Goal: Task Accomplishment & Management: Manage account settings

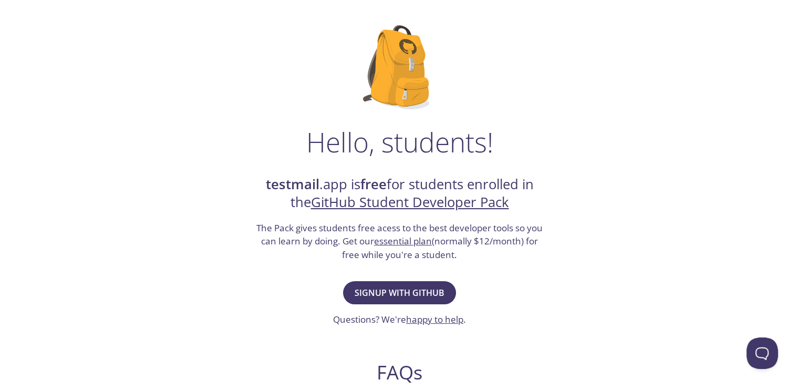
scroll to position [158, 0]
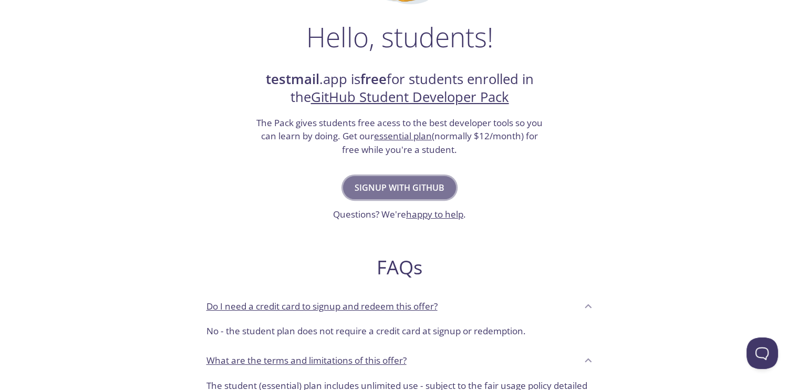
click at [412, 189] on span "Signup with GitHub" at bounding box center [400, 187] width 90 height 15
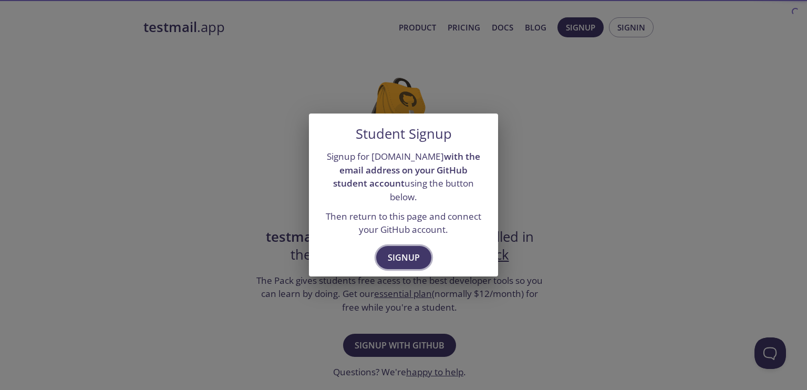
click at [406, 255] on span "Signup" at bounding box center [404, 257] width 32 height 15
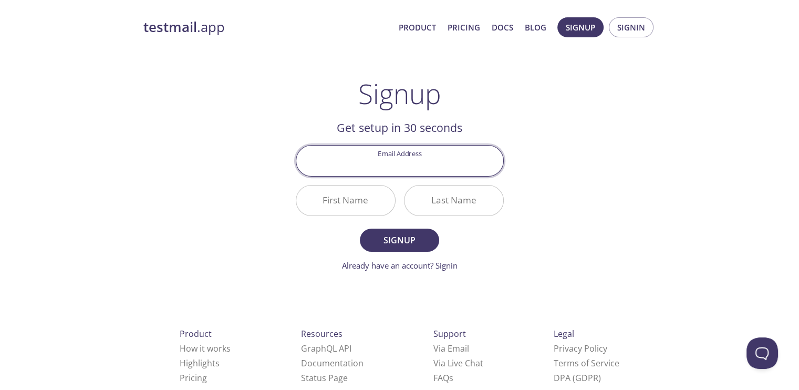
click at [446, 163] on input "Email Address" at bounding box center [399, 161] width 207 height 30
type input "[EMAIL_ADDRESS][DOMAIN_NAME]"
click at [347, 207] on input "First Name" at bounding box center [345, 201] width 99 height 30
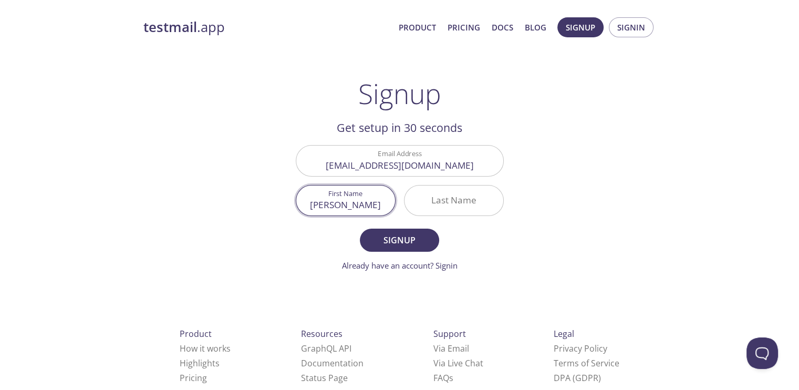
type input "[PERSON_NAME]"
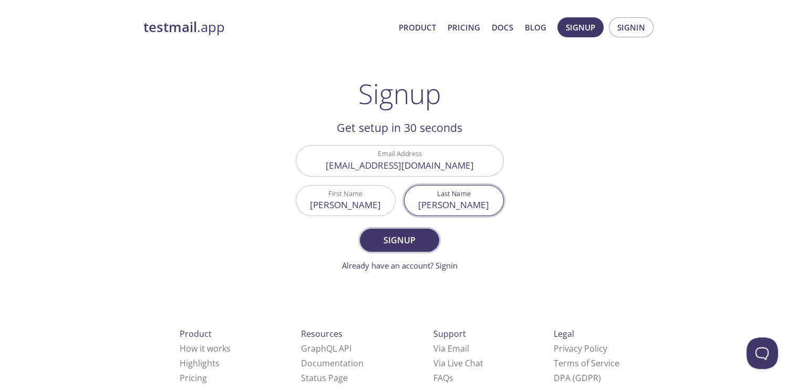
type input "[PERSON_NAME]"
click at [422, 241] on span "Signup" at bounding box center [400, 240] width 56 height 15
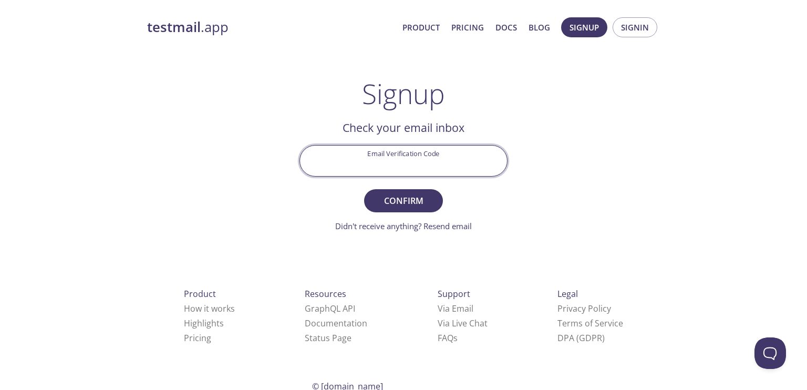
click at [456, 163] on input "Email Verification Code" at bounding box center [403, 161] width 207 height 30
paste input "YY6HXYL"
type input "YY6HXYL"
click at [420, 199] on span "Confirm" at bounding box center [404, 200] width 56 height 15
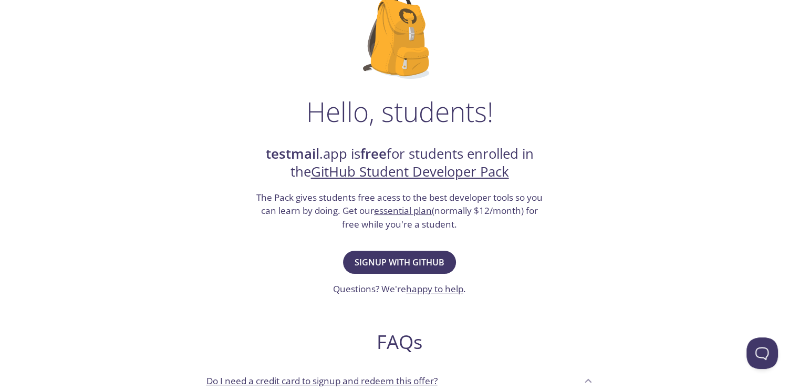
scroll to position [105, 0]
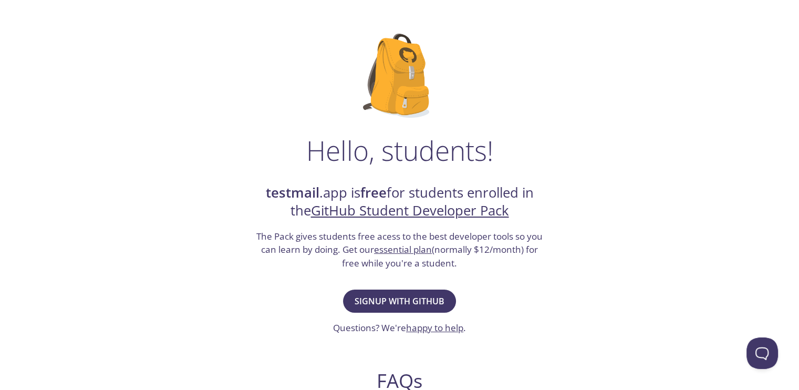
scroll to position [105, 0]
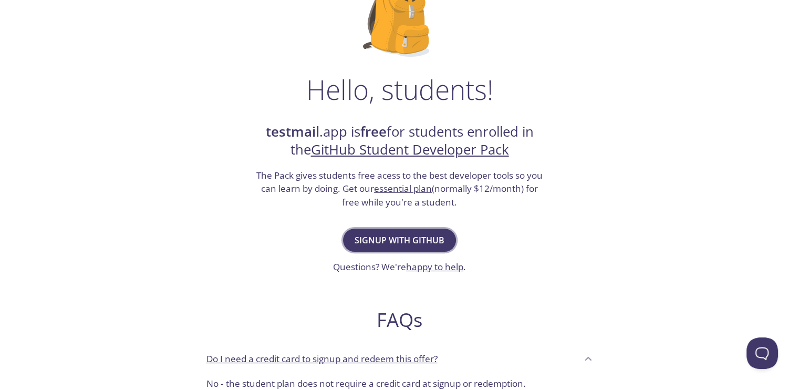
click at [420, 239] on span "Signup with GitHub" at bounding box center [400, 240] width 90 height 15
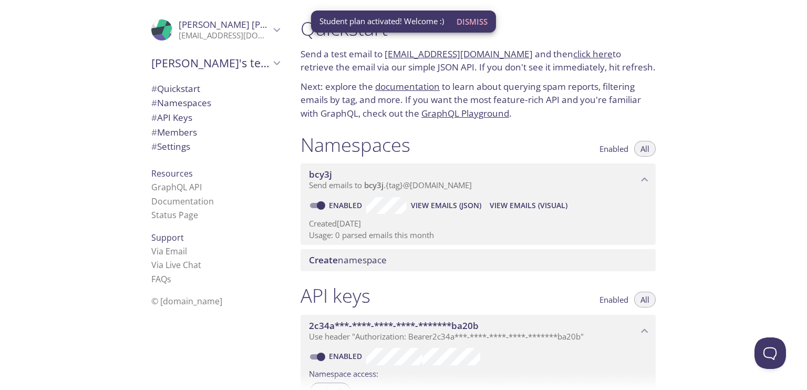
click at [477, 16] on span "Dismiss" at bounding box center [472, 22] width 31 height 14
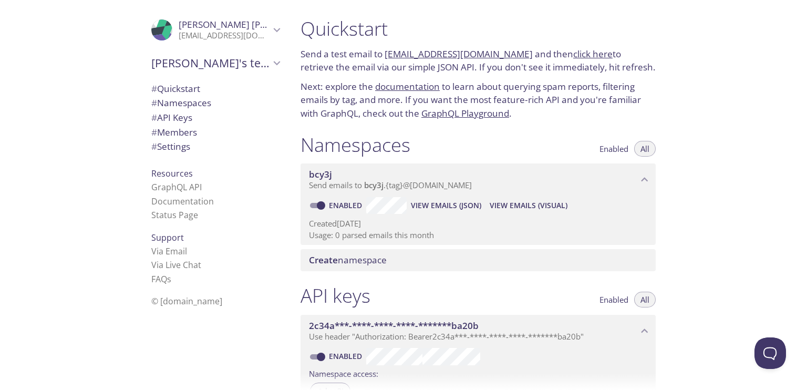
click at [512, 204] on span "View Emails (Visual)" at bounding box center [529, 205] width 78 height 13
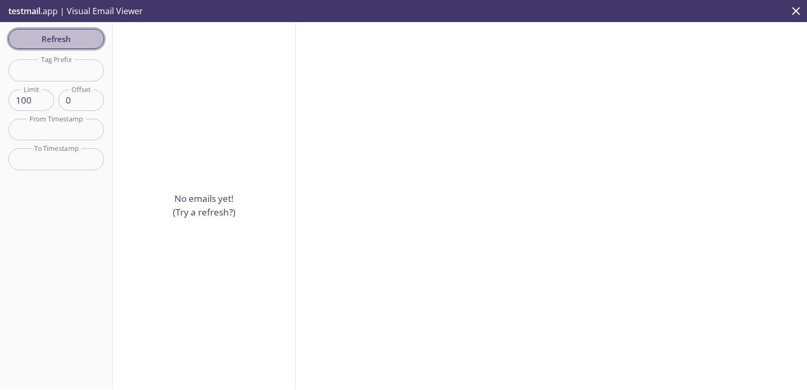
click at [63, 35] on span "Refresh" at bounding box center [56, 39] width 79 height 14
click at [797, 12] on icon "close" at bounding box center [797, 11] width 8 height 8
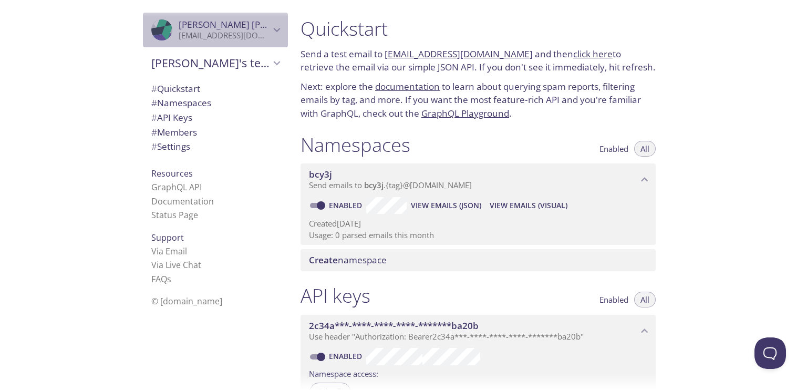
click at [212, 27] on span "[PERSON_NAME]" at bounding box center [251, 24] width 144 height 12
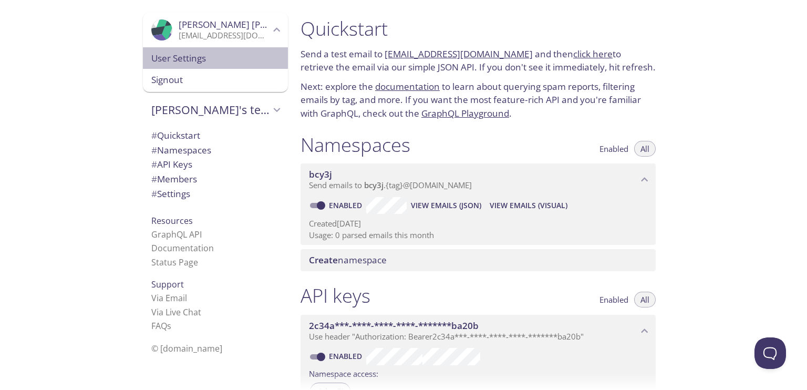
click at [166, 56] on span "User Settings" at bounding box center [215, 59] width 128 height 14
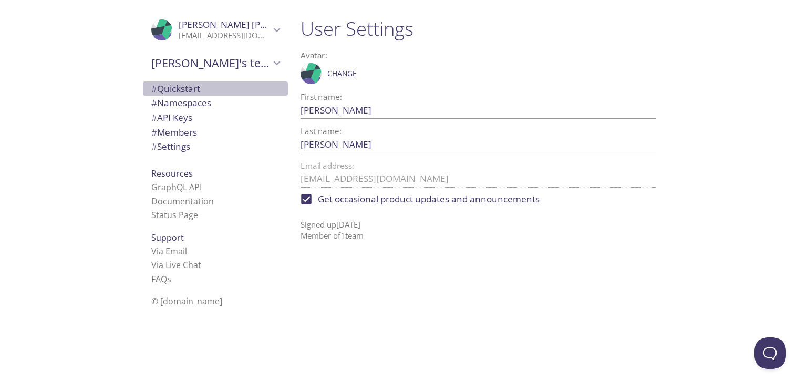
click at [200, 89] on span "# Quickstart" at bounding box center [215, 89] width 128 height 14
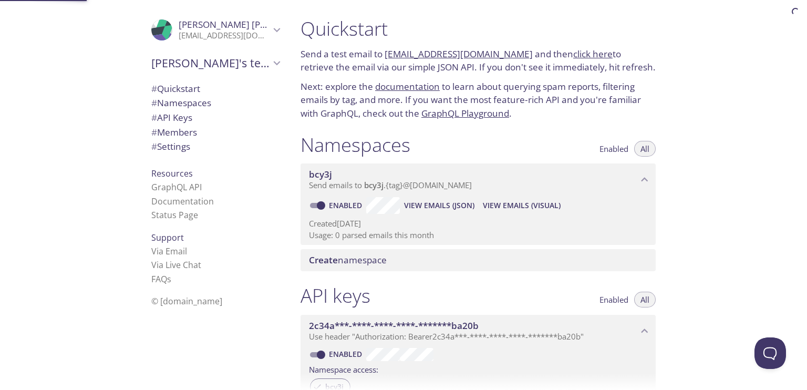
scroll to position [17, 0]
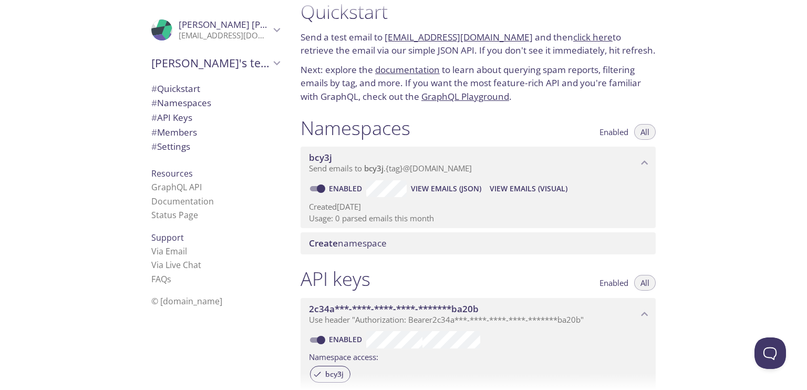
click at [466, 35] on link "[EMAIL_ADDRESS][DOMAIN_NAME]" at bounding box center [459, 37] width 148 height 12
click at [720, 130] on div "Quickstart Send a test email to bcy3j.test@inbox.testmail.app and then click he…" at bounding box center [549, 195] width 515 height 390
click at [573, 39] on link "click here" at bounding box center [592, 37] width 39 height 12
click at [511, 158] on span "bcy3j" at bounding box center [473, 158] width 329 height 12
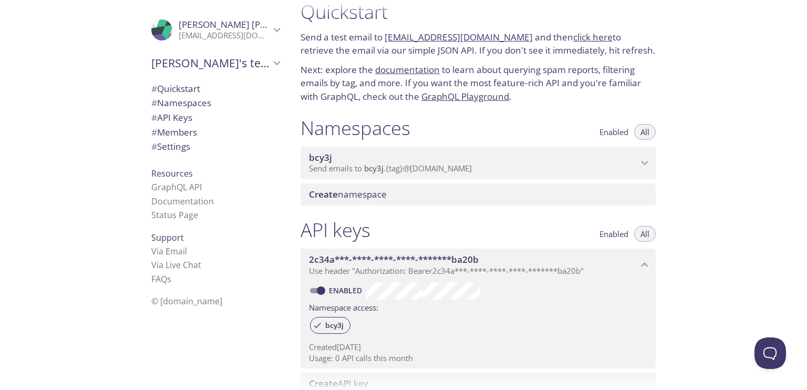
click at [511, 158] on span "bcy3j" at bounding box center [473, 158] width 329 height 12
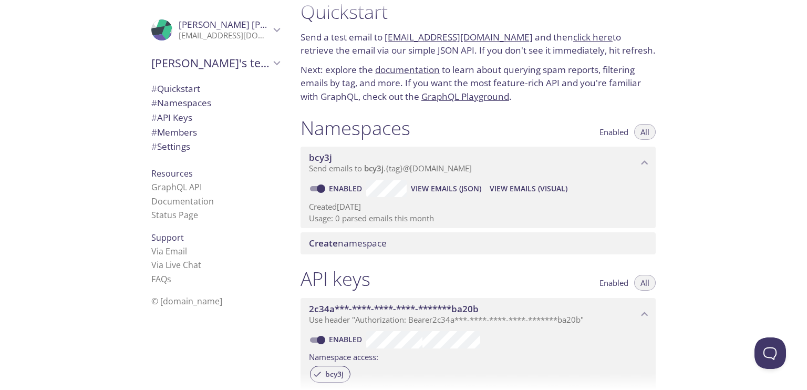
click at [392, 245] on span "Create namespace" at bounding box center [480, 244] width 343 height 12
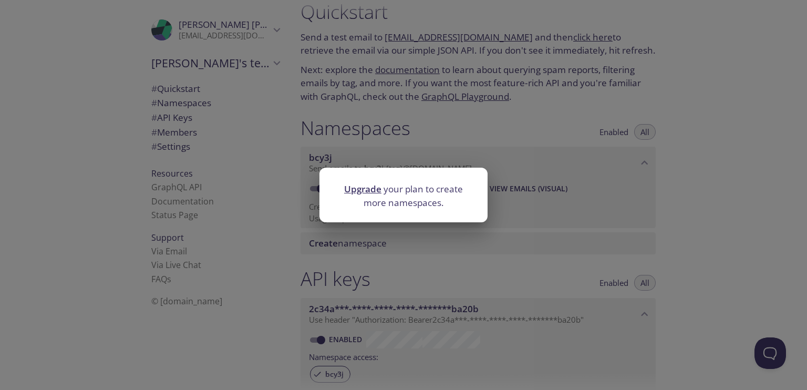
click at [713, 174] on div "Upgrade your plan to create more namespaces." at bounding box center [403, 195] width 807 height 390
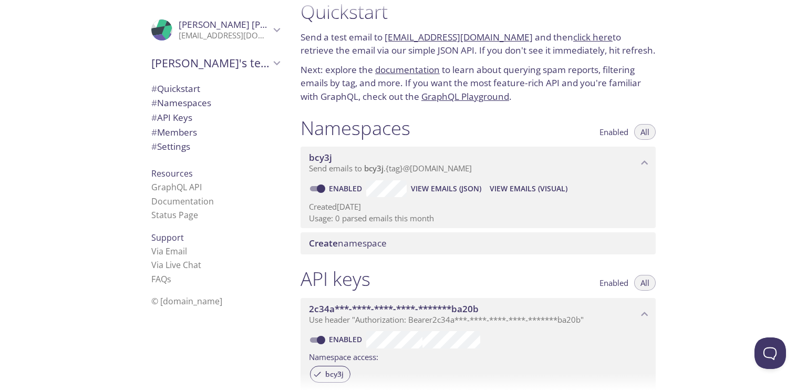
click at [654, 127] on button "All" at bounding box center [645, 132] width 22 height 16
click at [608, 132] on span "Enabled" at bounding box center [614, 132] width 29 height 0
click at [641, 132] on span "All" at bounding box center [645, 132] width 9 height 0
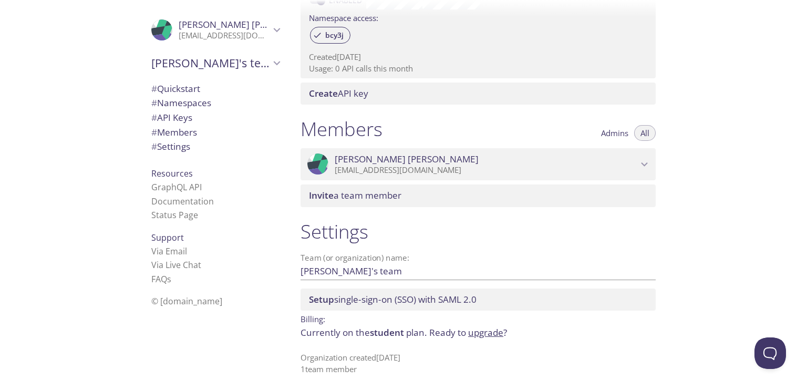
scroll to position [357, 0]
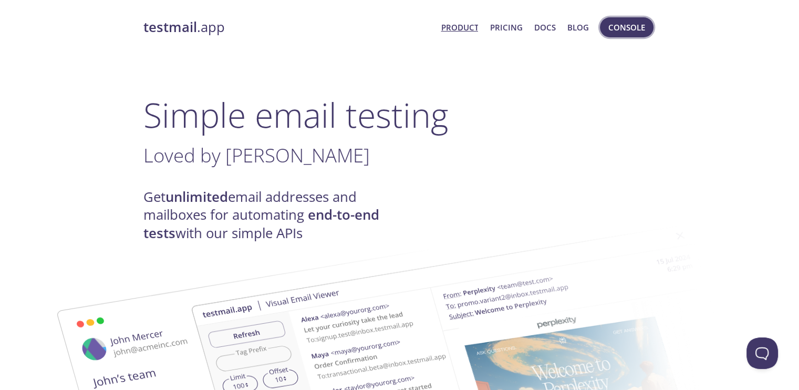
click at [631, 28] on span "Console" at bounding box center [627, 27] width 37 height 14
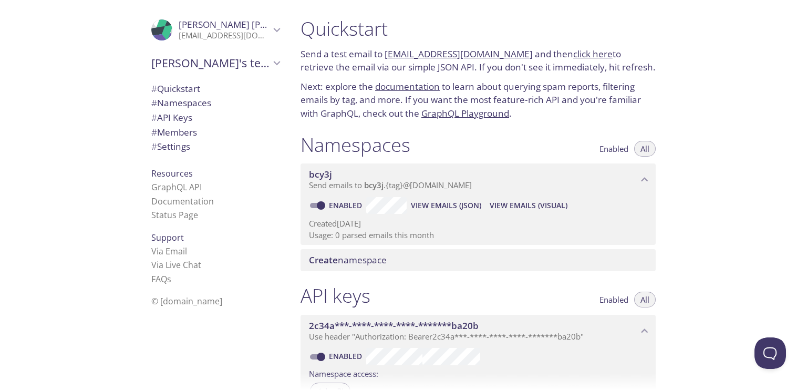
click at [524, 206] on span "View Emails (Visual)" at bounding box center [529, 205] width 78 height 13
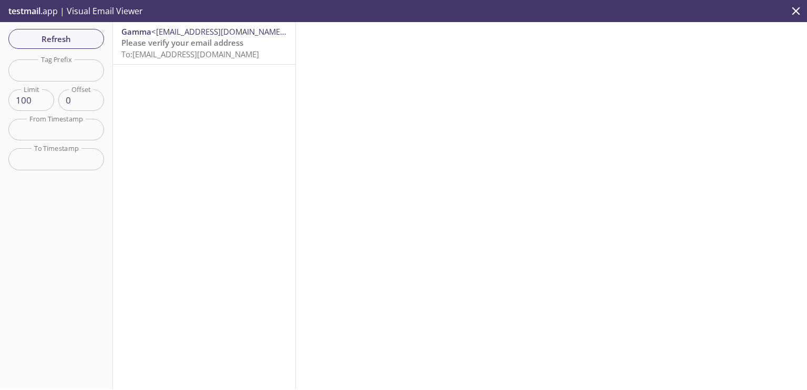
click at [190, 42] on span "Please verify your email address" at bounding box center [182, 42] width 122 height 11
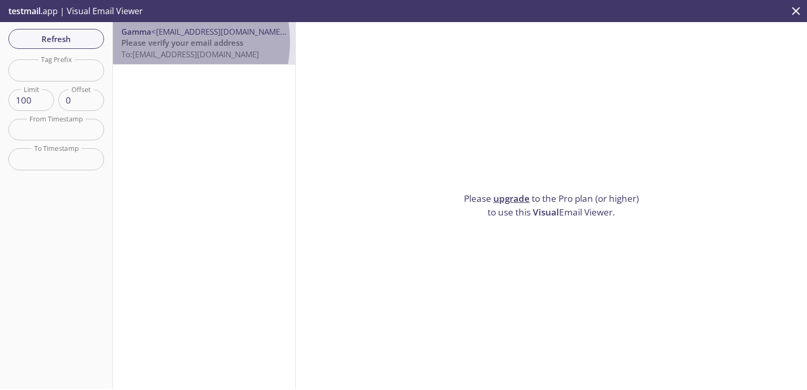
click at [165, 42] on span "Please verify your email address" at bounding box center [182, 42] width 122 height 11
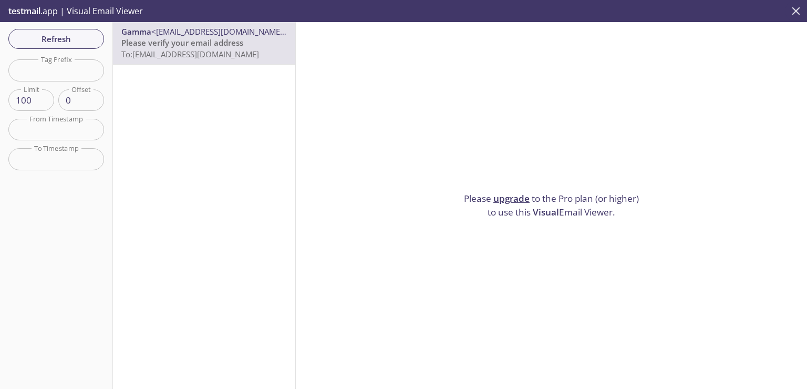
click at [788, 13] on button "close" at bounding box center [796, 11] width 22 height 22
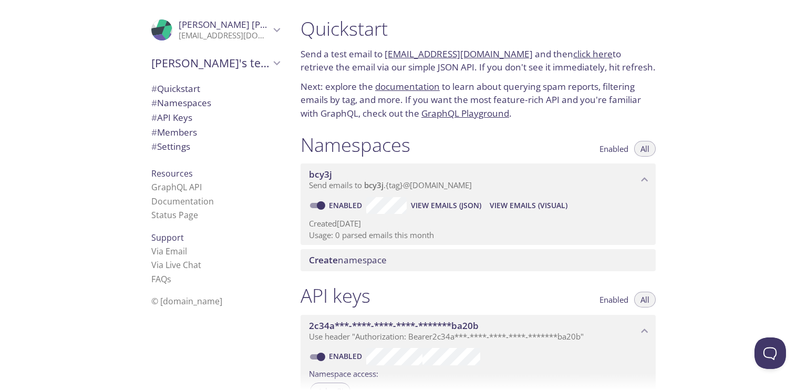
click at [458, 208] on span "View Emails (JSON)" at bounding box center [446, 205] width 70 height 13
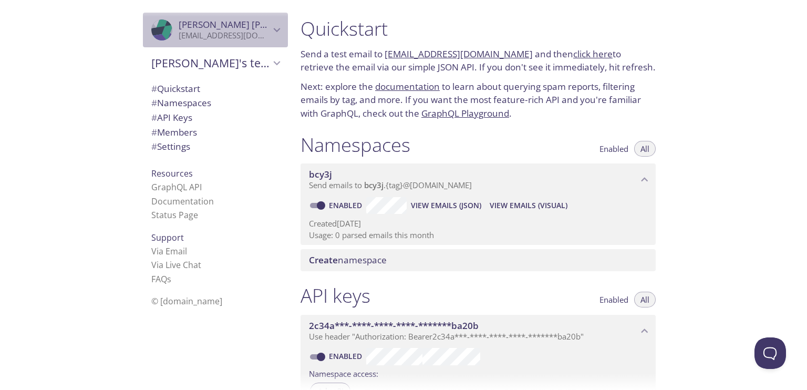
click at [270, 25] on icon "Raghav Khatri" at bounding box center [277, 30] width 14 height 14
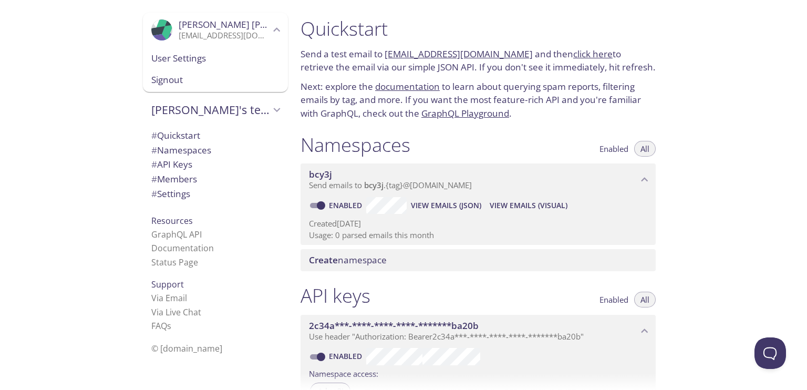
click at [259, 27] on span "Raghav Khatri" at bounding box center [224, 25] width 91 height 12
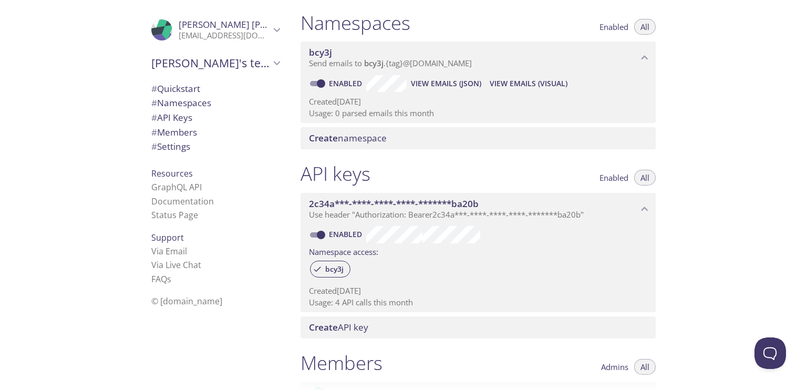
scroll to position [158, 0]
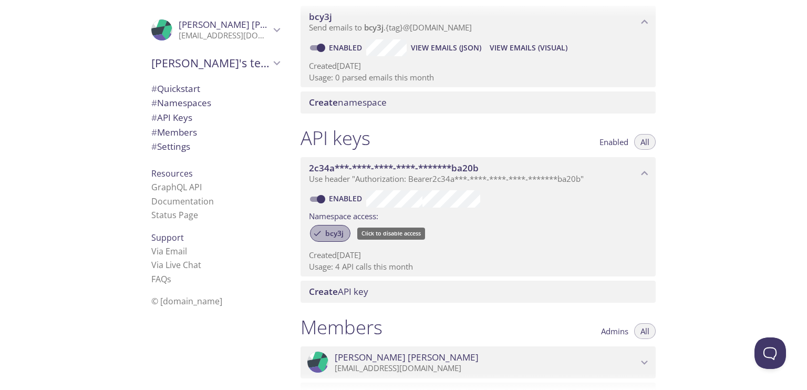
click at [330, 231] on span "bcy3j" at bounding box center [334, 233] width 31 height 9
click at [338, 235] on span "bcy3j" at bounding box center [334, 233] width 31 height 9
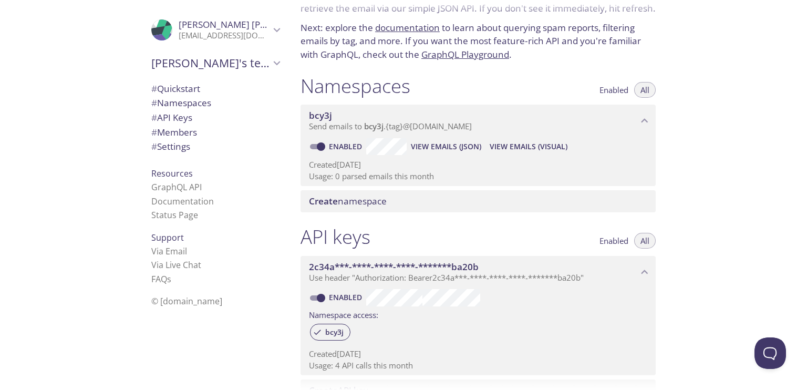
scroll to position [53, 0]
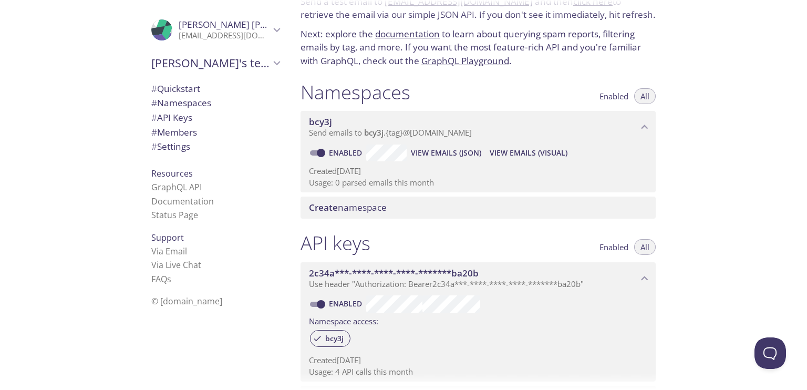
click at [461, 150] on span "View Emails (JSON)" at bounding box center [446, 153] width 70 height 13
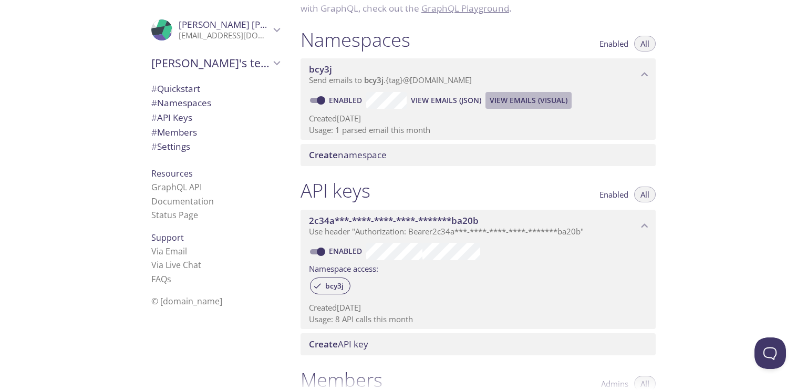
click at [517, 98] on span "View Emails (Visual)" at bounding box center [529, 100] width 78 height 13
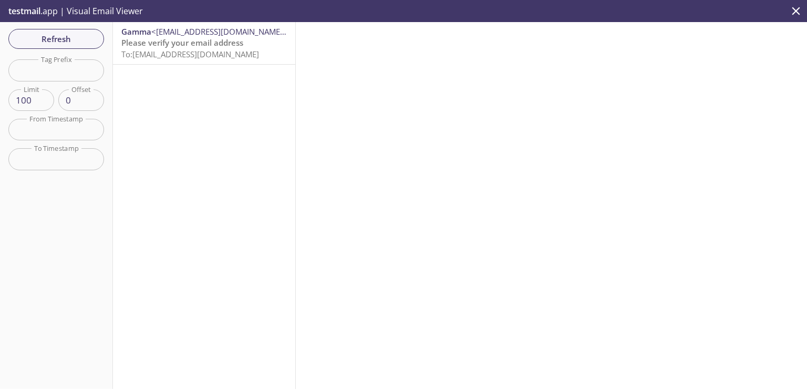
click at [243, 43] on span "Please verify your email address" at bounding box center [182, 42] width 122 height 11
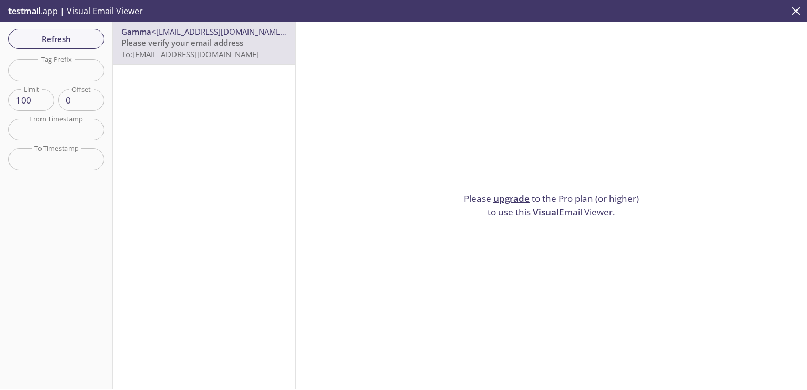
click at [542, 208] on span "Visual" at bounding box center [546, 212] width 26 height 12
click at [796, 5] on icon "close" at bounding box center [796, 11] width 14 height 14
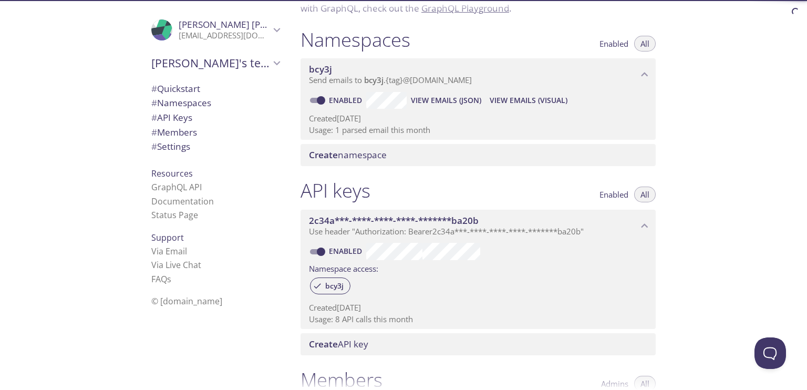
click at [436, 104] on span "View Emails (JSON)" at bounding box center [446, 100] width 70 height 13
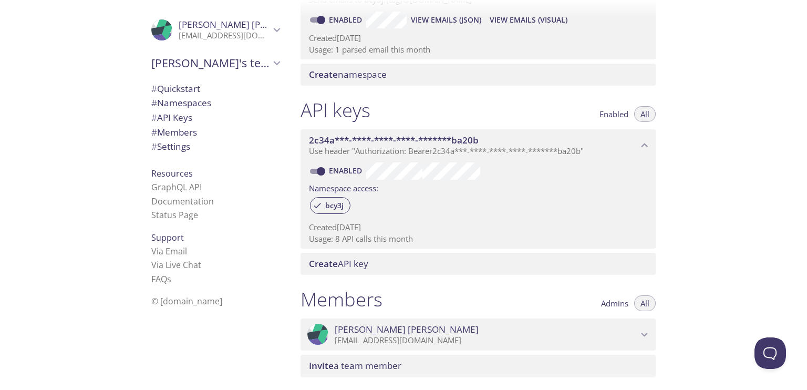
scroll to position [210, 0]
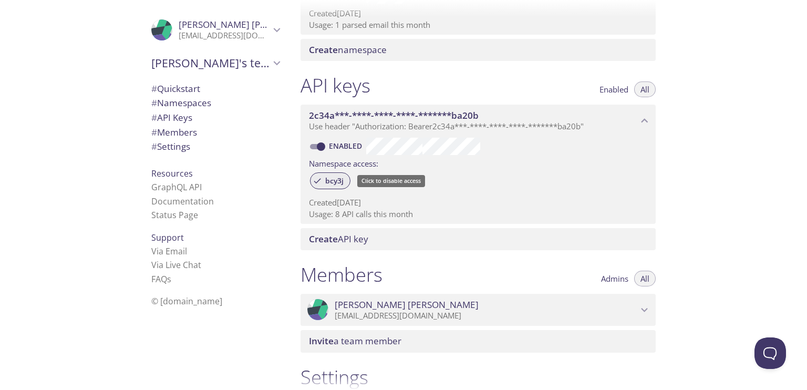
click at [337, 178] on span "bcy3j" at bounding box center [334, 180] width 31 height 9
click at [332, 178] on span "bcy3j" at bounding box center [334, 180] width 31 height 9
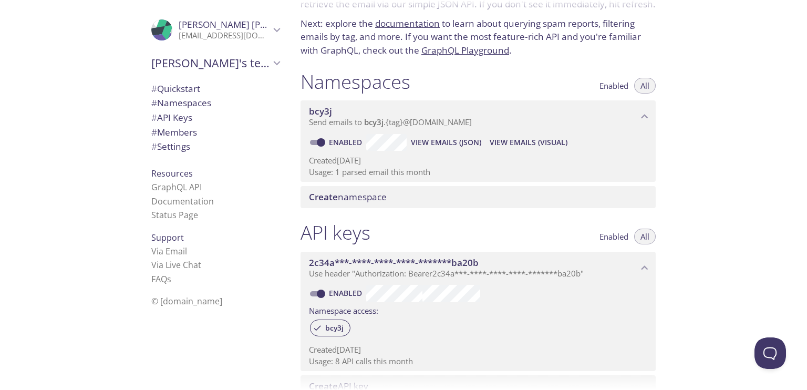
scroll to position [53, 0]
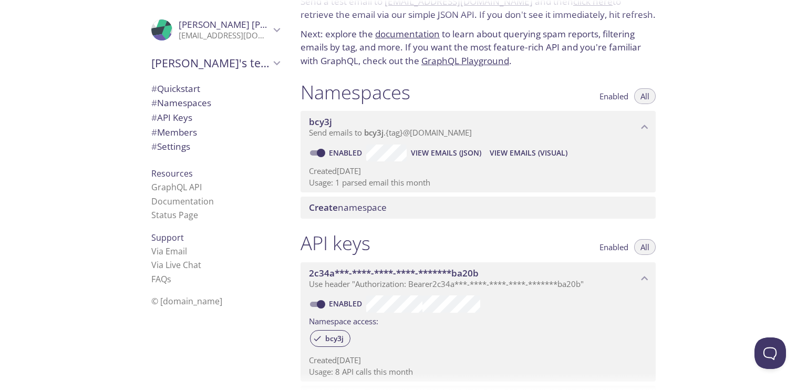
click at [430, 157] on span "View Emails (JSON)" at bounding box center [446, 153] width 70 height 13
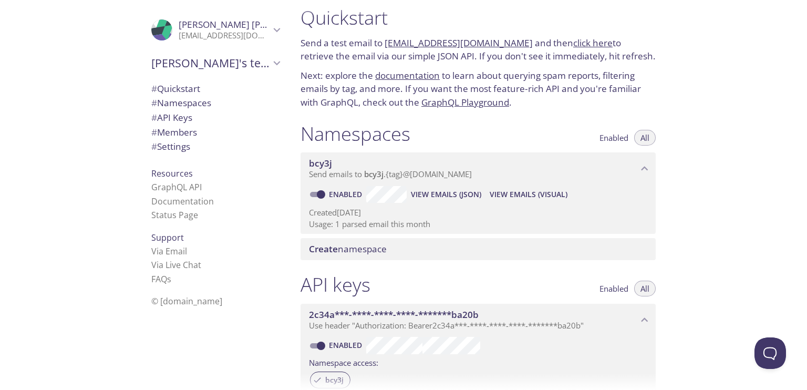
scroll to position [0, 0]
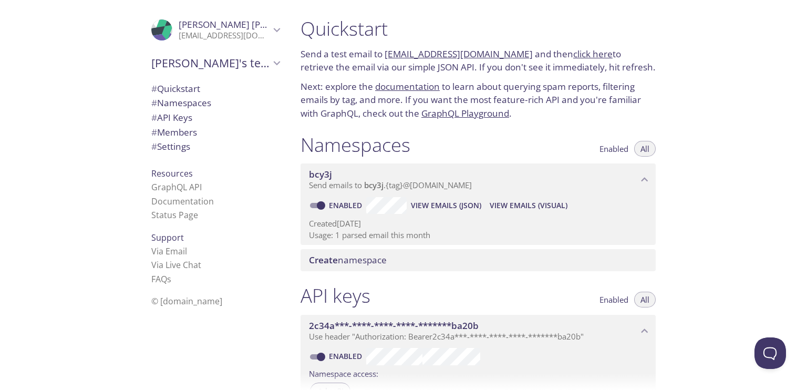
drag, startPoint x: 384, startPoint y: 51, endPoint x: 511, endPoint y: 50, distance: 127.2
click at [511, 50] on p "Send a test email to [EMAIL_ADDRESS][DOMAIN_NAME] and then click here to retrie…" at bounding box center [478, 60] width 355 height 27
copy p "[EMAIL_ADDRESS][DOMAIN_NAME]"
click at [573, 52] on link "click here" at bounding box center [592, 54] width 39 height 12
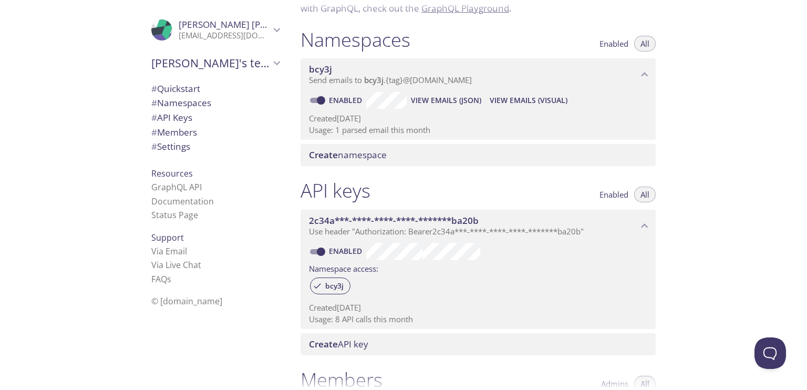
scroll to position [53, 0]
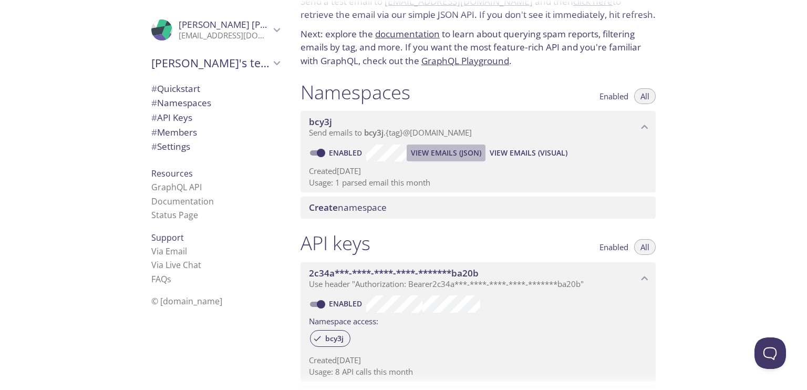
click at [428, 155] on span "View Emails (JSON)" at bounding box center [446, 153] width 70 height 13
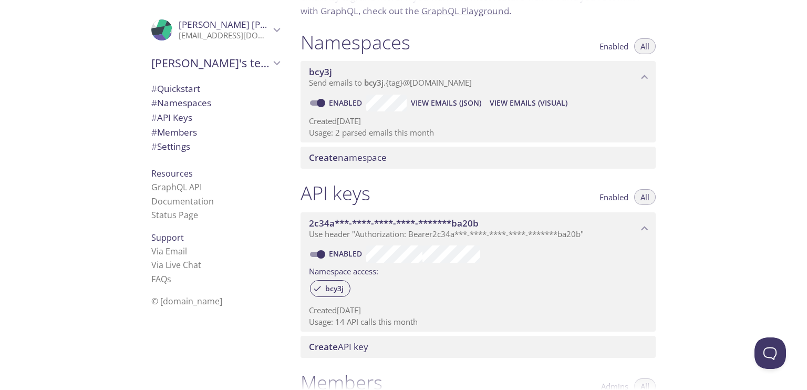
scroll to position [105, 0]
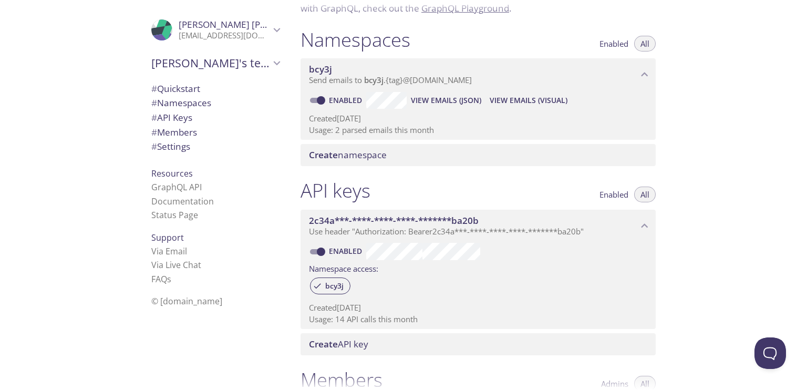
click at [512, 151] on span "Create namespace" at bounding box center [480, 155] width 343 height 12
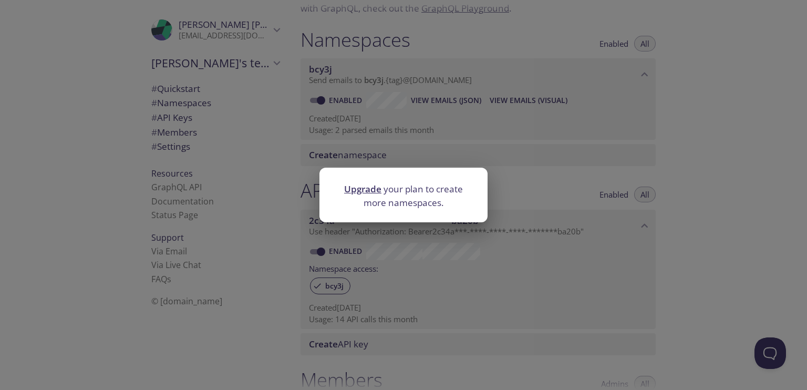
click at [746, 164] on div "Upgrade your plan to create more namespaces." at bounding box center [403, 195] width 807 height 390
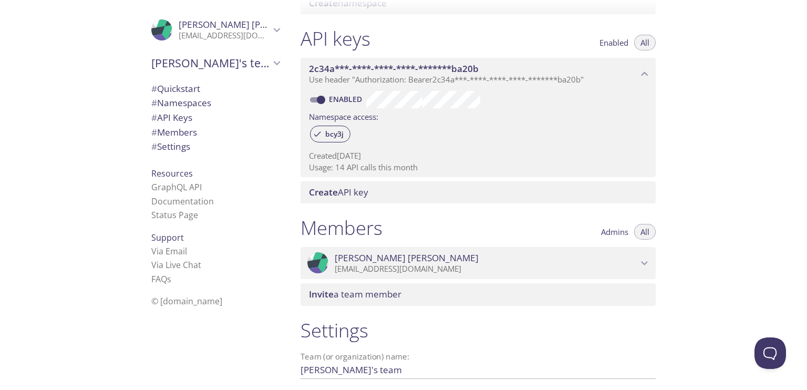
scroll to position [263, 0]
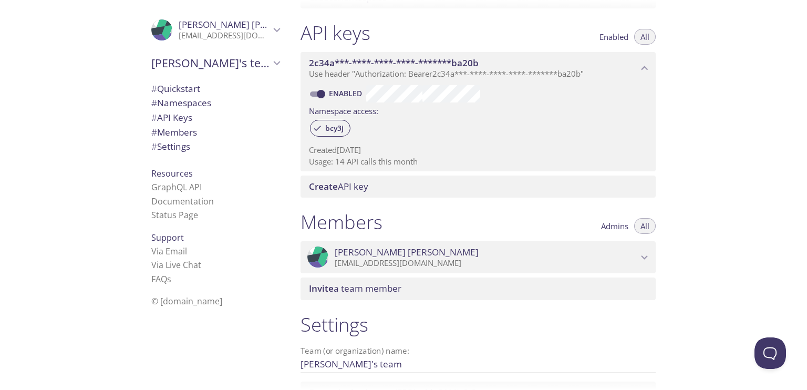
click at [527, 189] on span "Create API key" at bounding box center [480, 187] width 343 height 12
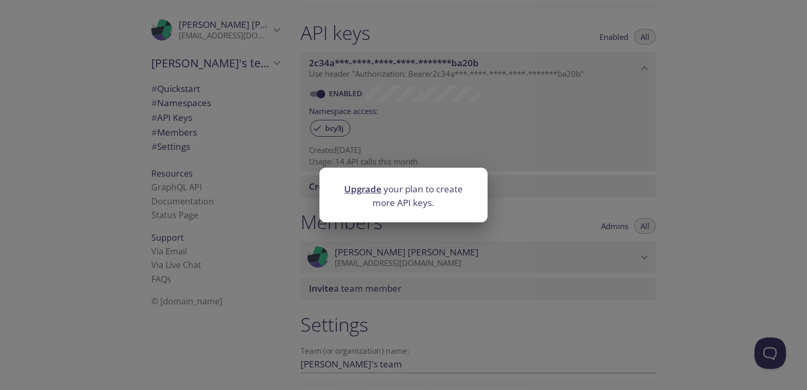
click at [672, 184] on div "Upgrade your plan to create more API keys." at bounding box center [403, 195] width 807 height 390
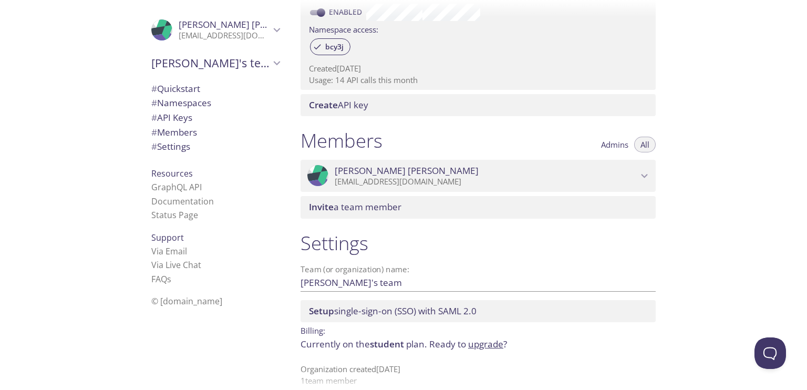
scroll to position [357, 0]
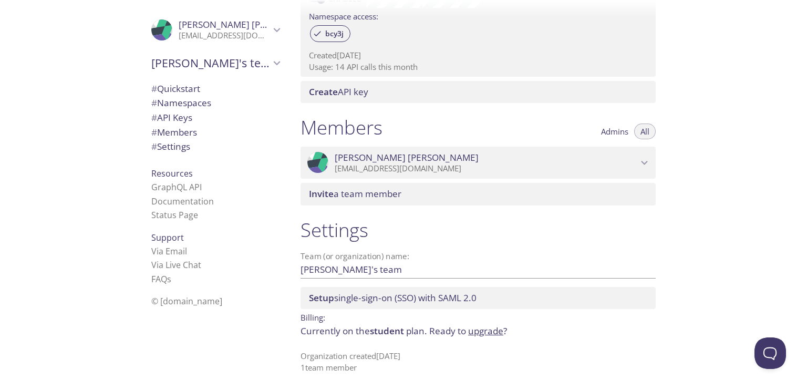
click at [631, 157] on span "Raghav Khatri" at bounding box center [486, 158] width 303 height 12
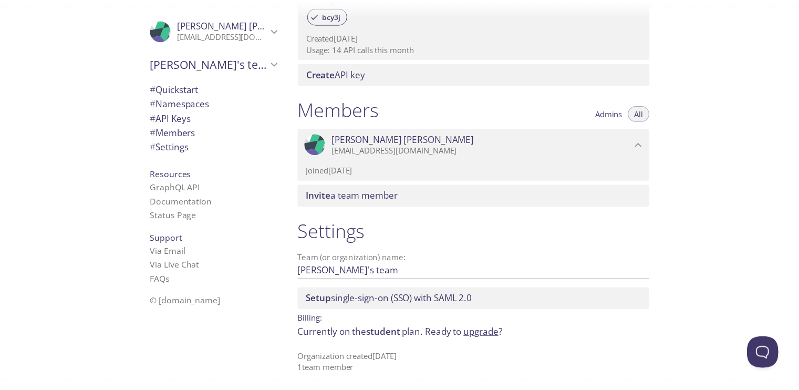
scroll to position [376, 0]
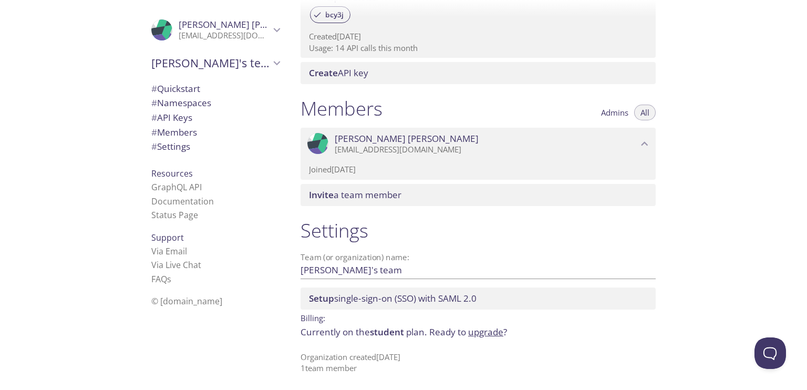
click at [610, 117] on button "Admins" at bounding box center [615, 113] width 40 height 16
click at [645, 112] on span "All" at bounding box center [645, 112] width 9 height 0
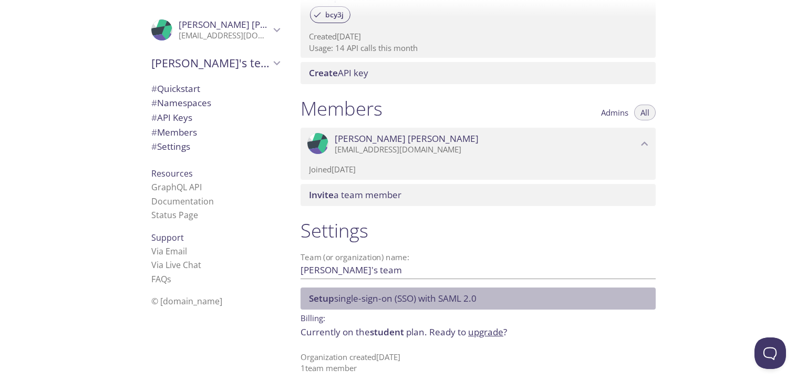
click at [412, 294] on span "Setup single-sign-on (SSO) with SAML 2.0" at bounding box center [393, 298] width 168 height 12
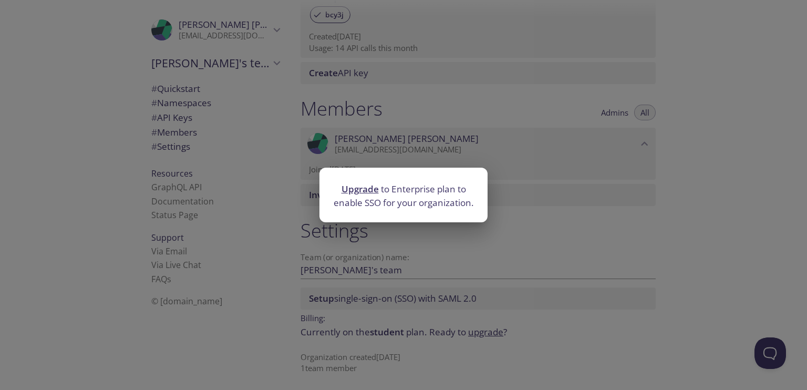
click at [519, 251] on div "Upgrade to Enterprise plan to enable SSO for your organization." at bounding box center [403, 195] width 807 height 390
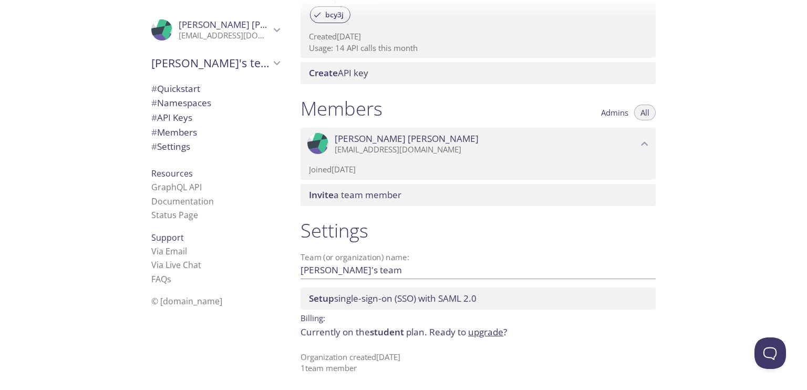
click at [386, 331] on span "student" at bounding box center [387, 332] width 34 height 12
click at [497, 334] on link "upgrade" at bounding box center [485, 332] width 35 height 12
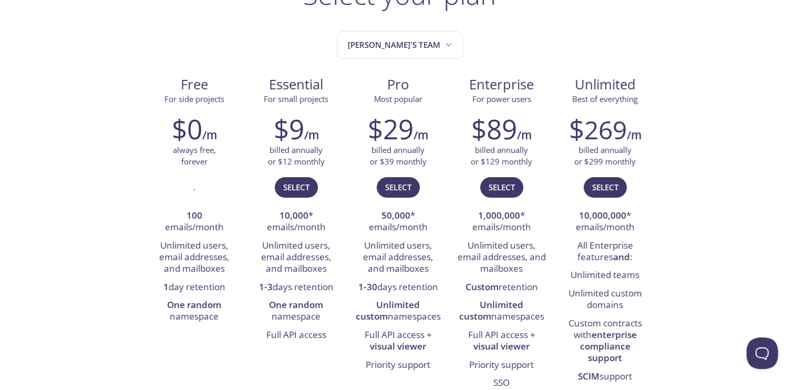
scroll to position [105, 0]
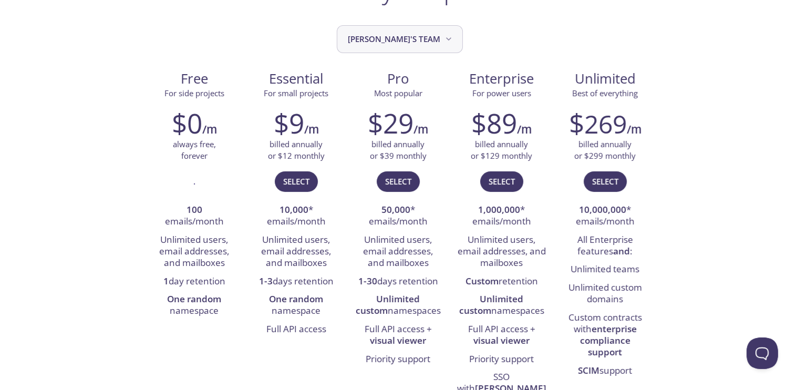
click at [396, 47] on button "[PERSON_NAME]'s team" at bounding box center [400, 39] width 126 height 28
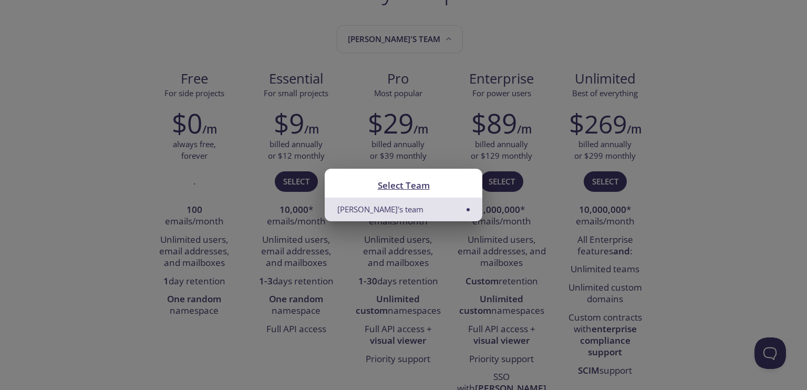
click at [627, 187] on div "Select Team Raghav's team" at bounding box center [403, 195] width 807 height 390
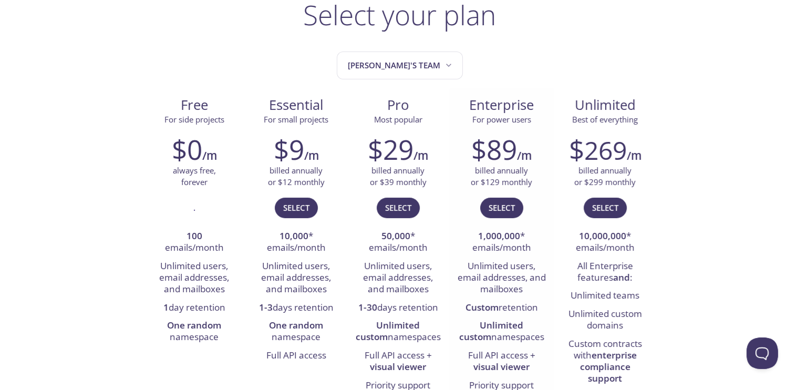
scroll to position [0, 0]
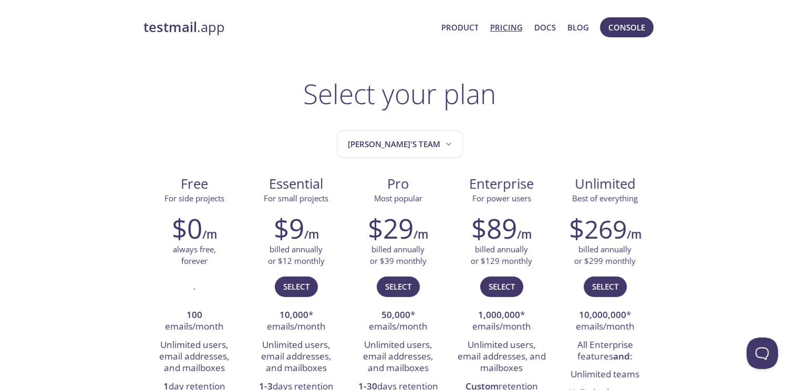
click at [176, 28] on strong "testmail" at bounding box center [170, 27] width 54 height 18
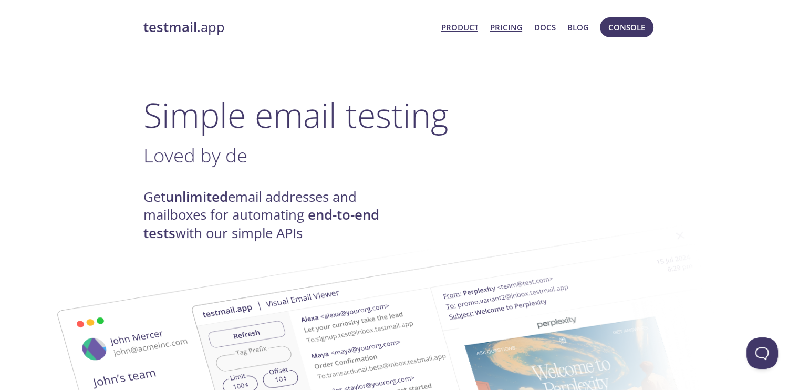
click at [515, 24] on link "Pricing" at bounding box center [506, 27] width 33 height 14
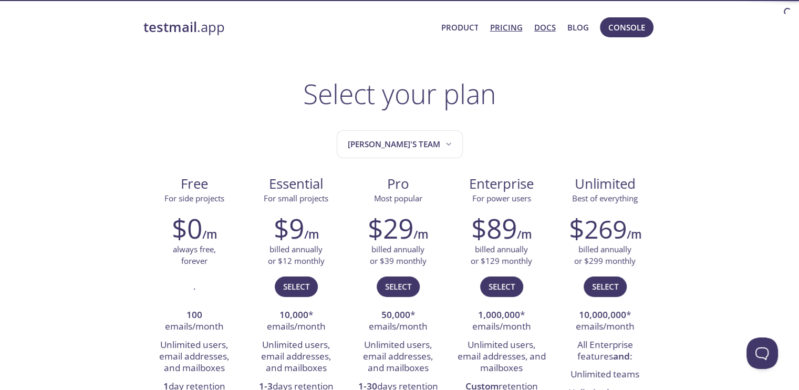
click at [536, 28] on link "Docs" at bounding box center [546, 27] width 22 height 14
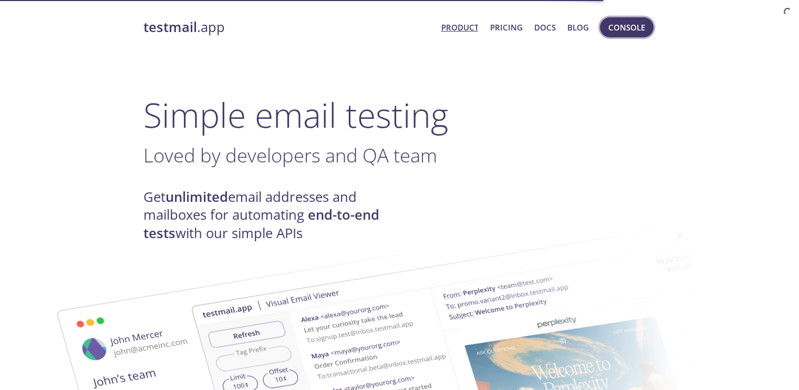
click at [630, 27] on span "Console" at bounding box center [627, 27] width 37 height 14
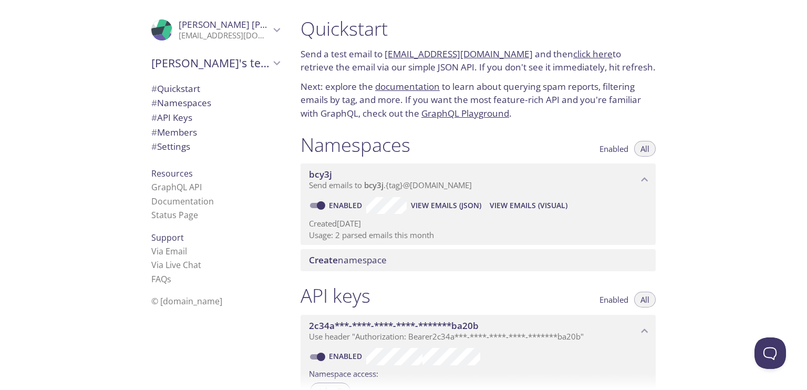
drag, startPoint x: 384, startPoint y: 54, endPoint x: 511, endPoint y: 53, distance: 127.2
click at [511, 53] on p "Send a test email to [EMAIL_ADDRESS][DOMAIN_NAME] and then click here to retrie…" at bounding box center [478, 60] width 355 height 27
copy p "[EMAIL_ADDRESS][DOMAIN_NAME]"
click at [469, 208] on span "View Emails (JSON)" at bounding box center [446, 205] width 70 height 13
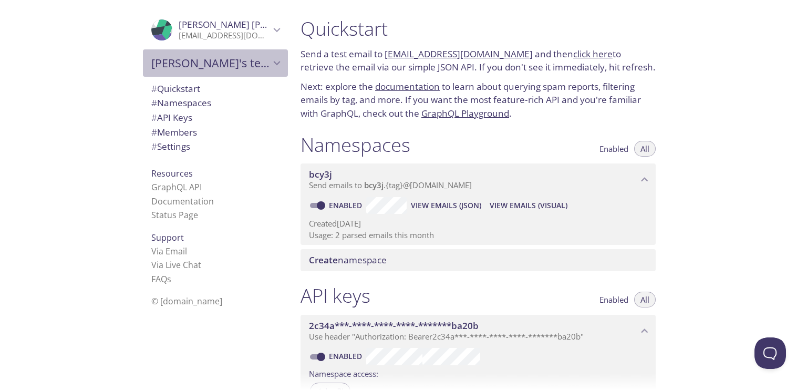
click at [222, 66] on span "[PERSON_NAME]'s team" at bounding box center [210, 63] width 119 height 15
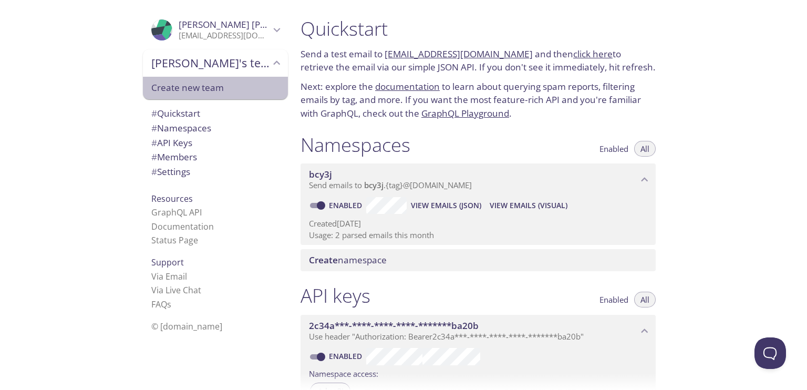
click at [200, 90] on span "Create new team" at bounding box center [215, 88] width 128 height 14
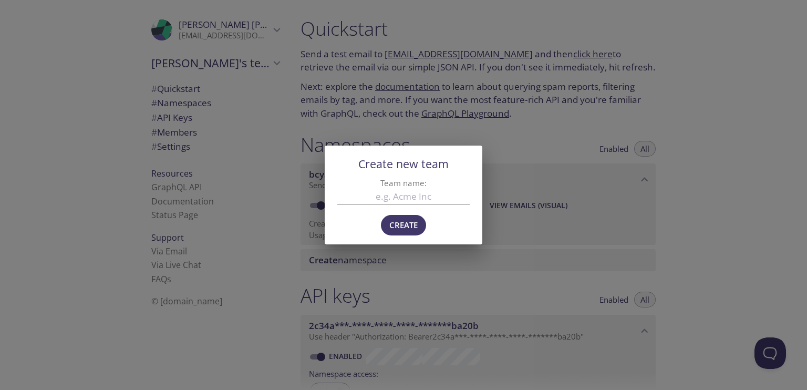
click at [680, 142] on div "Create new team Team name: Create" at bounding box center [403, 195] width 807 height 390
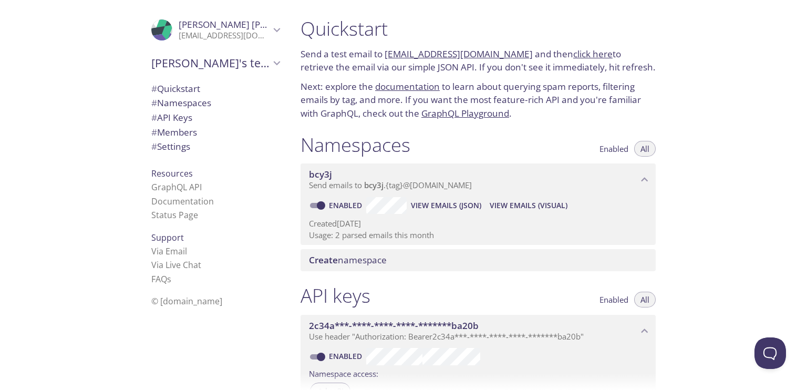
click at [270, 28] on icon "Raghav Khatri" at bounding box center [277, 30] width 14 height 14
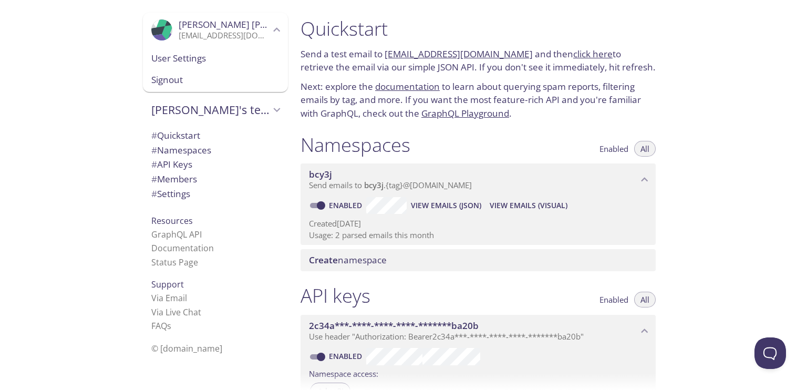
click at [188, 60] on span "User Settings" at bounding box center [215, 59] width 128 height 14
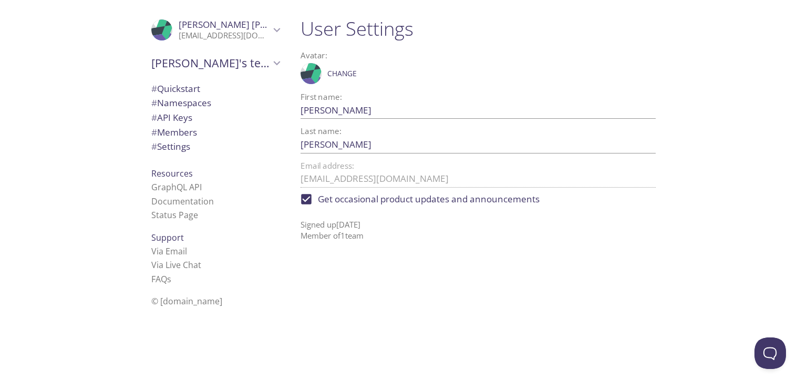
click at [473, 201] on span "Get occasional product updates and announcements" at bounding box center [429, 199] width 222 height 14
click at [318, 201] on input "Get occasional product updates and announcements" at bounding box center [306, 199] width 23 height 23
checkbox input "false"
click at [210, 113] on span "# API Keys" at bounding box center [215, 118] width 128 height 14
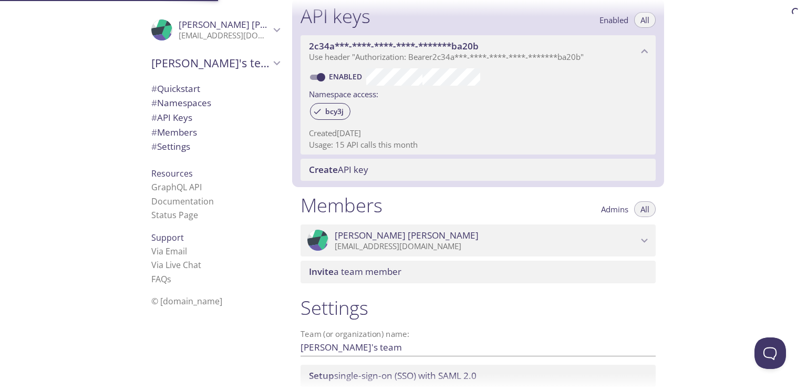
scroll to position [284, 0]
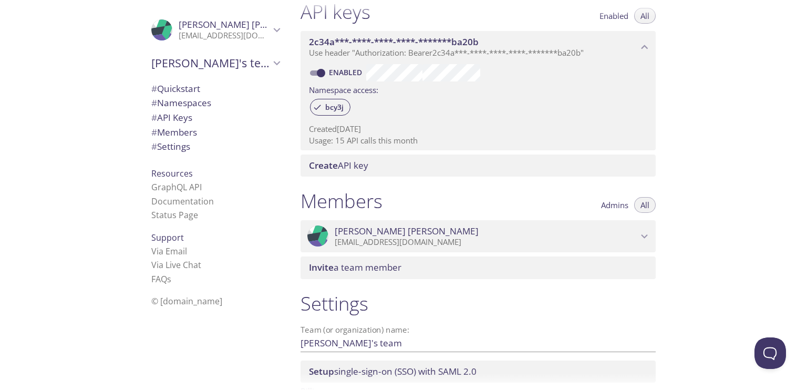
click at [461, 40] on span "2c34a***-****-****-****-*******ba20b" at bounding box center [394, 42] width 170 height 12
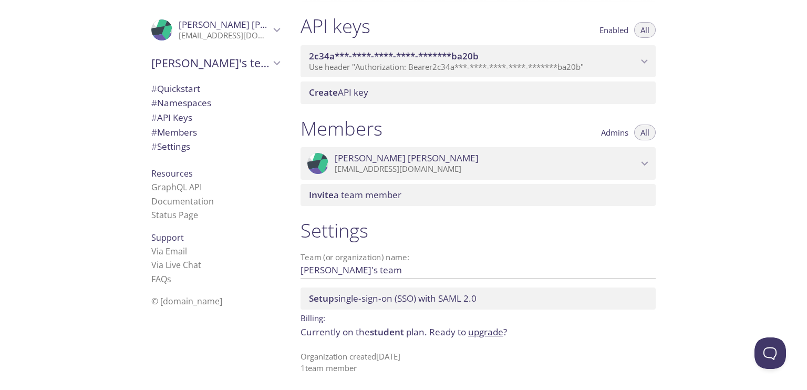
click at [463, 55] on span "2c34a***-****-****-****-*******ba20b" at bounding box center [394, 56] width 170 height 12
